Goal: Information Seeking & Learning: Check status

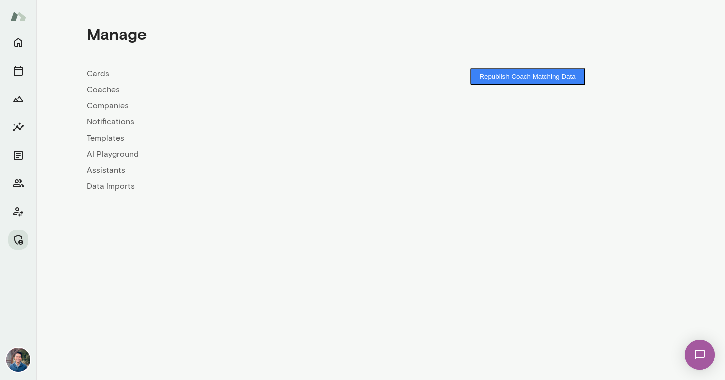
click at [108, 107] on link "Companies" at bounding box center [234, 106] width 294 height 12
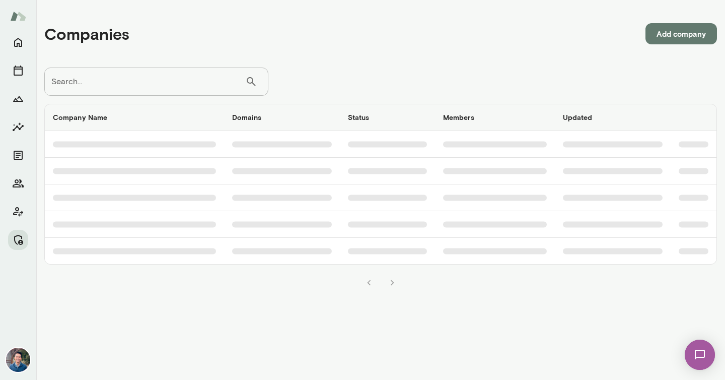
click at [128, 75] on input "Search..." at bounding box center [144, 82] width 201 height 28
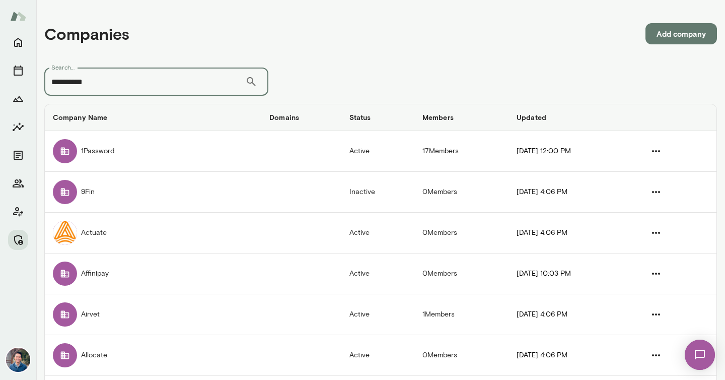
type input "**********"
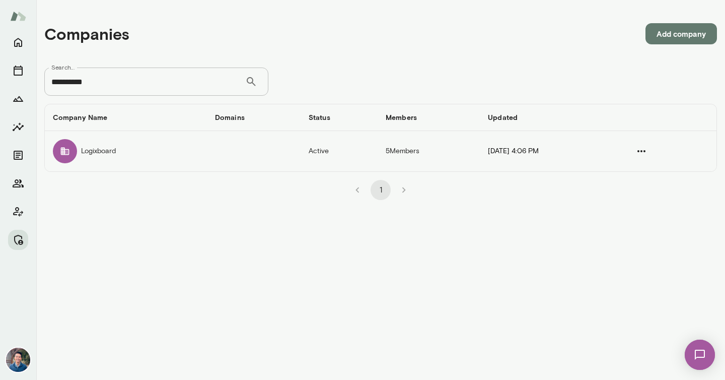
click at [183, 157] on td "Logixboard" at bounding box center [126, 151] width 162 height 40
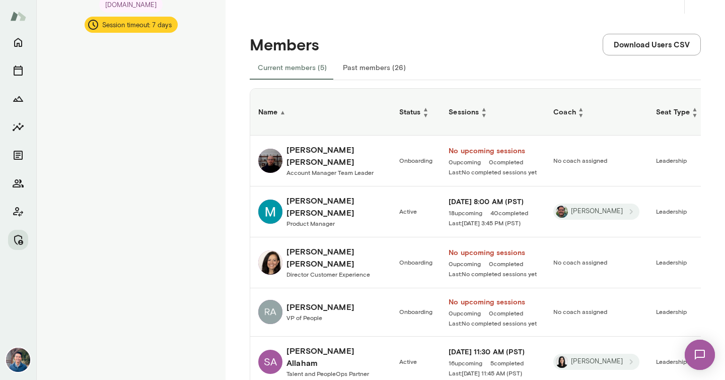
scroll to position [201, 0]
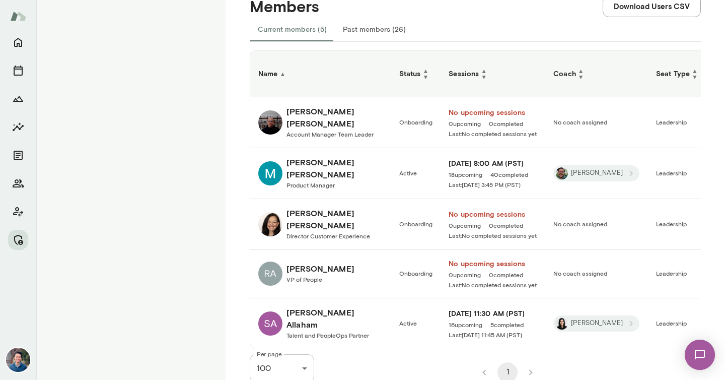
click at [344, 309] on h6 "[PERSON_NAME]" at bounding box center [335, 318] width 97 height 24
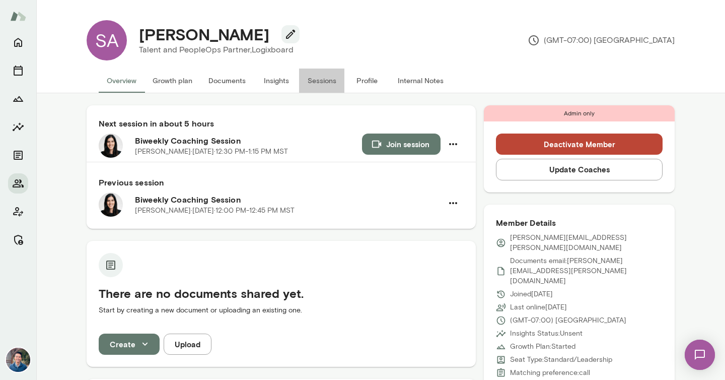
click at [318, 88] on button "Sessions" at bounding box center [321, 81] width 45 height 24
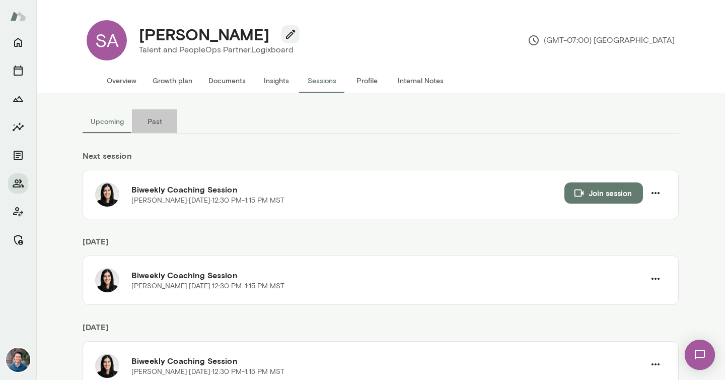
click at [156, 123] on button "Past" at bounding box center [154, 121] width 45 height 24
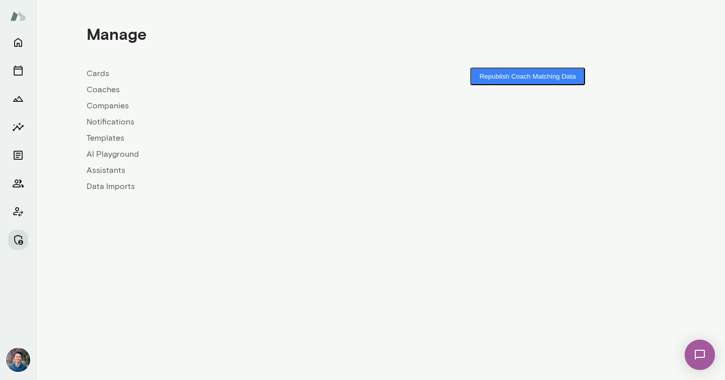
click at [119, 106] on link "Companies" at bounding box center [234, 106] width 294 height 12
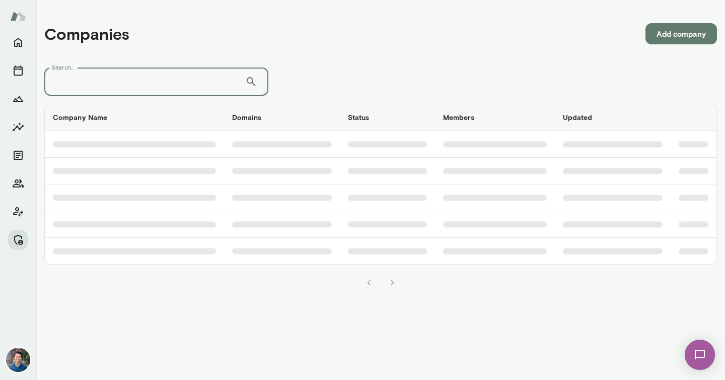
click at [151, 84] on input "Search..." at bounding box center [144, 82] width 201 height 28
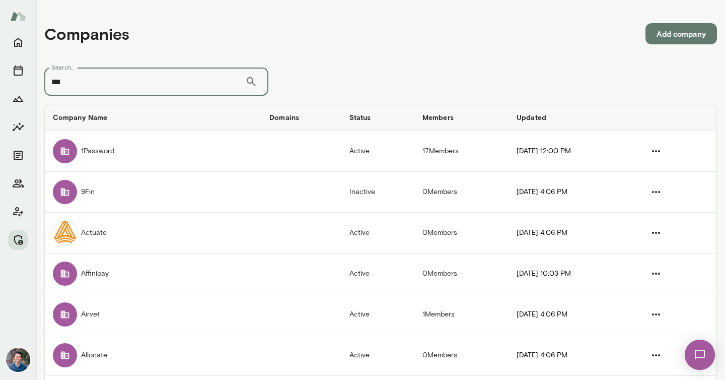
type input "***"
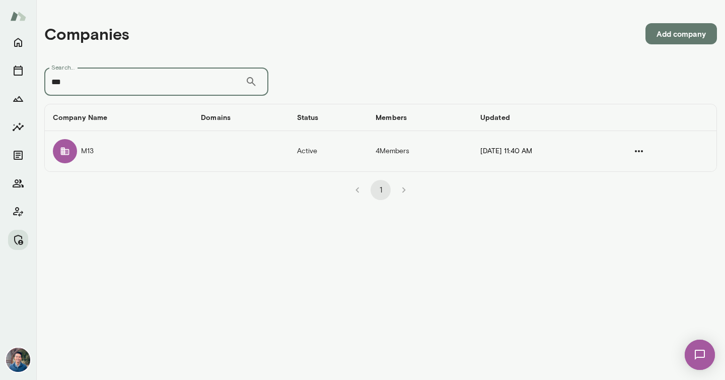
click at [193, 155] on td "companies table" at bounding box center [241, 151] width 96 height 40
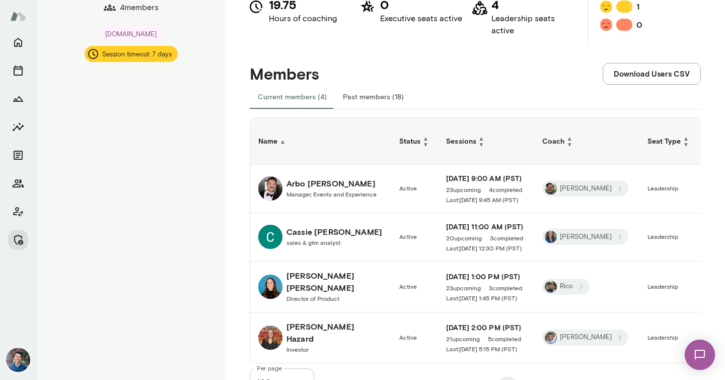
scroll to position [153, 0]
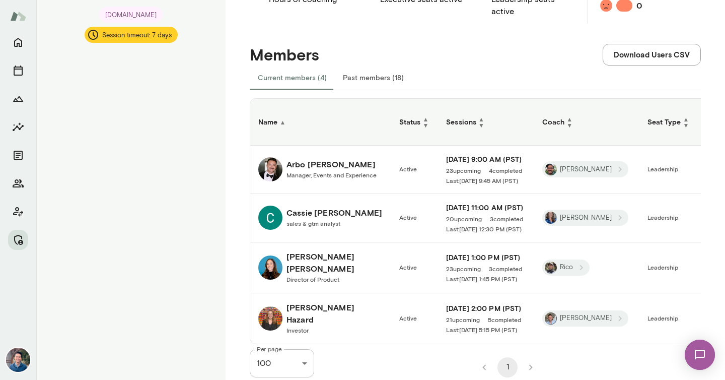
click at [370, 74] on button "Past members (18)" at bounding box center [373, 77] width 77 height 24
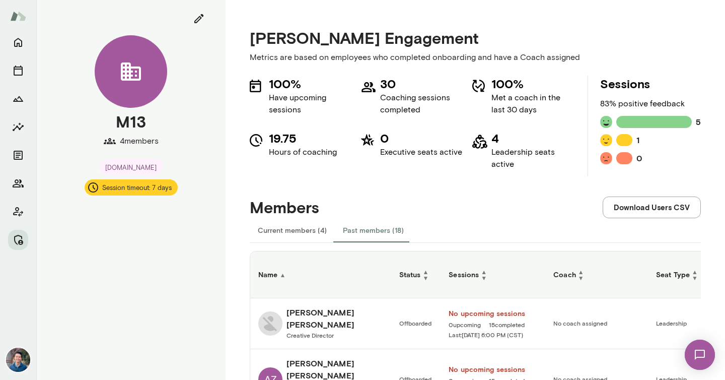
scroll to position [35, 0]
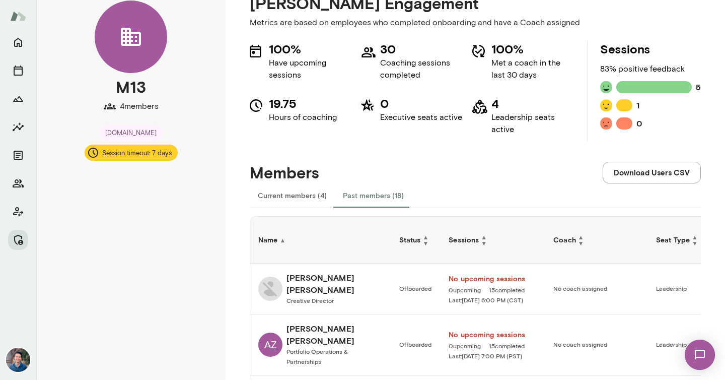
click at [297, 195] on button "Current members (4)" at bounding box center [292, 195] width 85 height 24
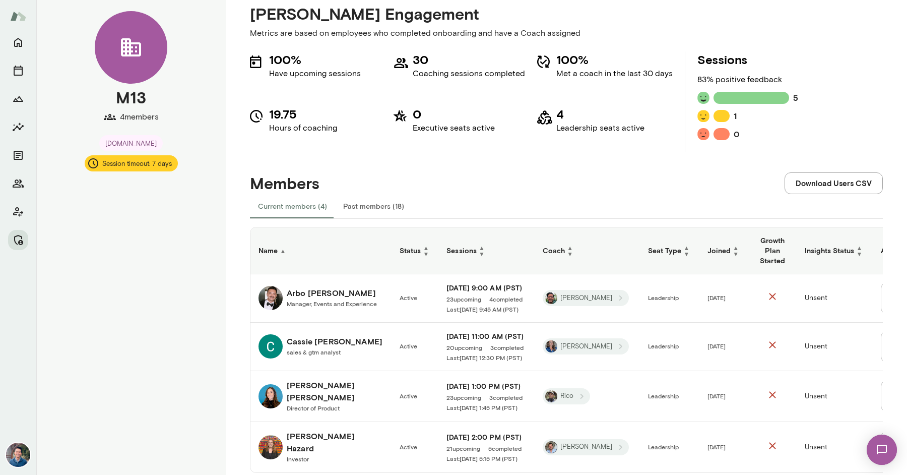
scroll to position [22, 0]
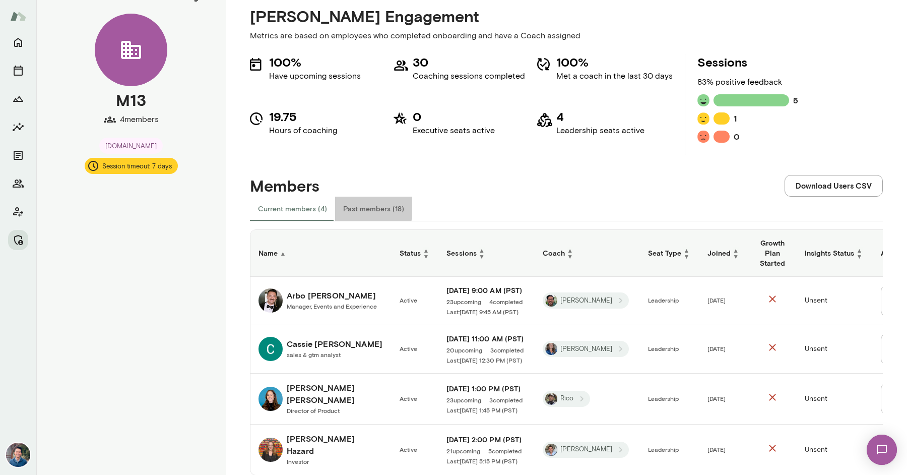
click at [352, 202] on button "Past members (18)" at bounding box center [373, 208] width 77 height 24
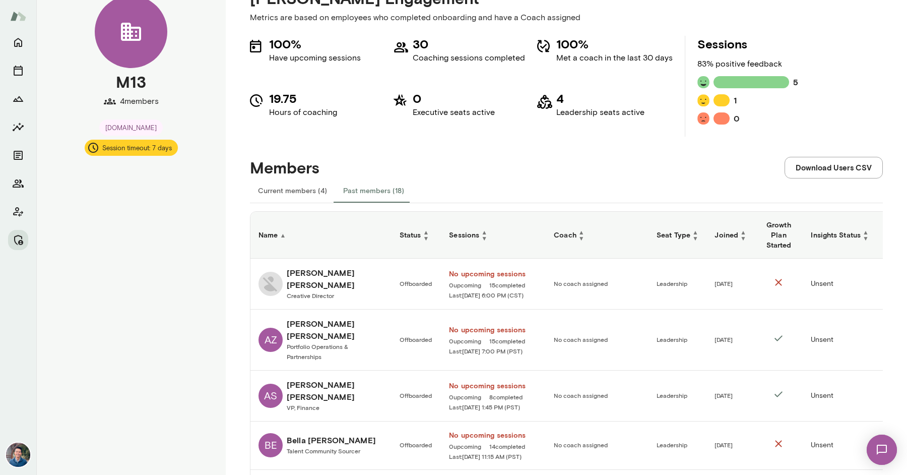
scroll to position [35, 0]
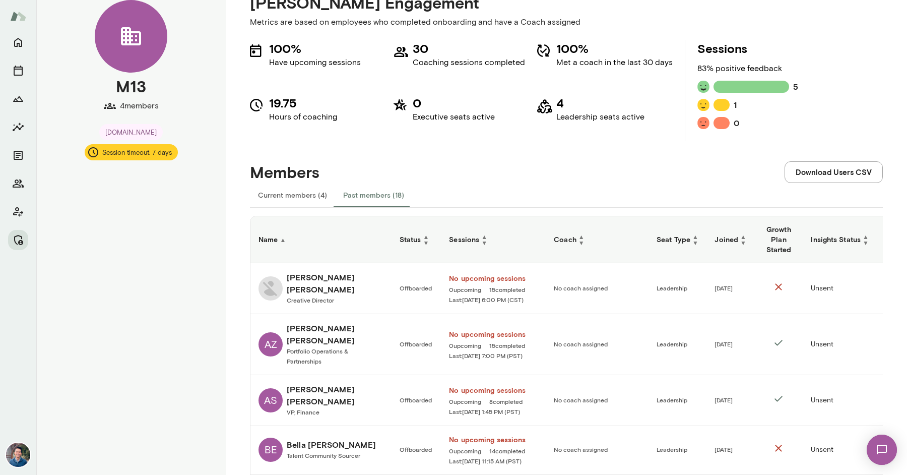
click at [283, 196] on button "Current members (4)" at bounding box center [292, 195] width 85 height 24
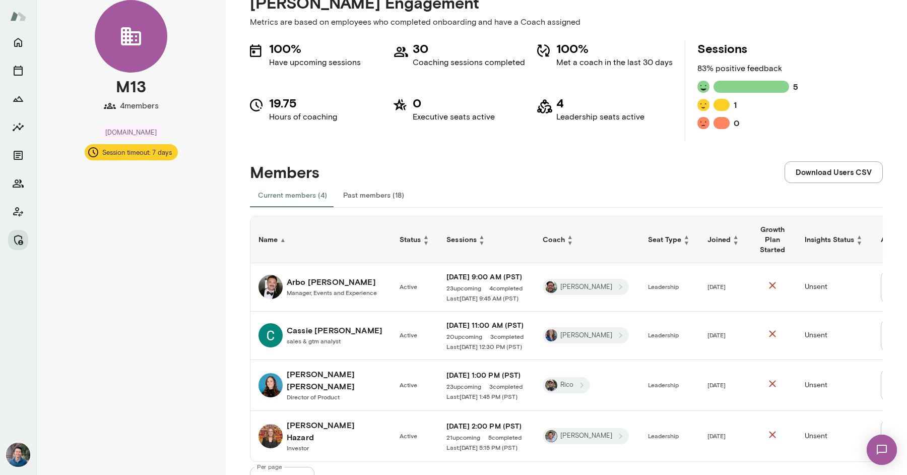
scroll to position [22, 0]
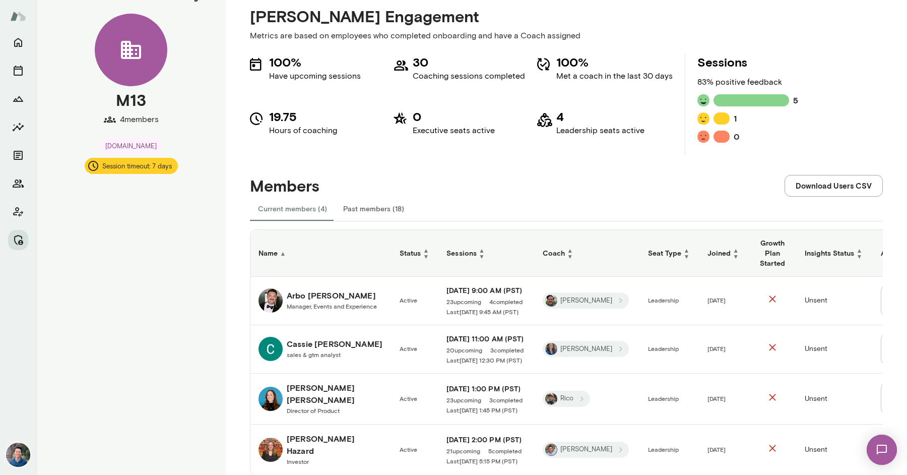
click at [441, 172] on div "Members Download Users CSV" at bounding box center [566, 175] width 633 height 41
